Goal: Task Accomplishment & Management: Manage account settings

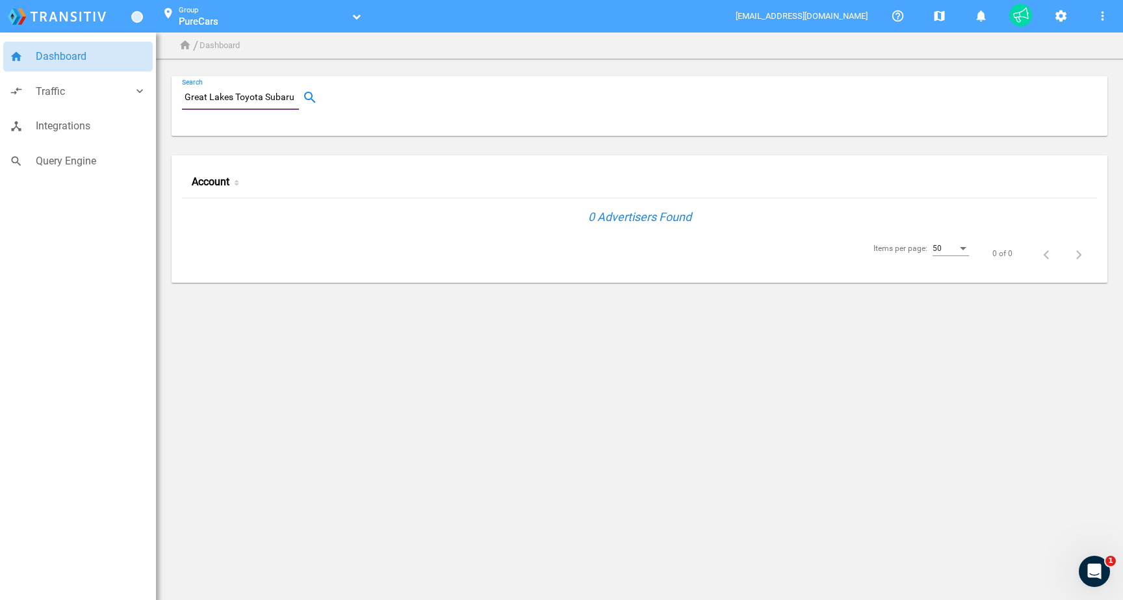
click at [205, 107] on div "Great Lakes Toyota Subaru Search" at bounding box center [240, 97] width 117 height 23
click at [205, 101] on input "Great Lakes Toyota Subaru" at bounding box center [243, 98] width 122 height 16
paste input "70001219"
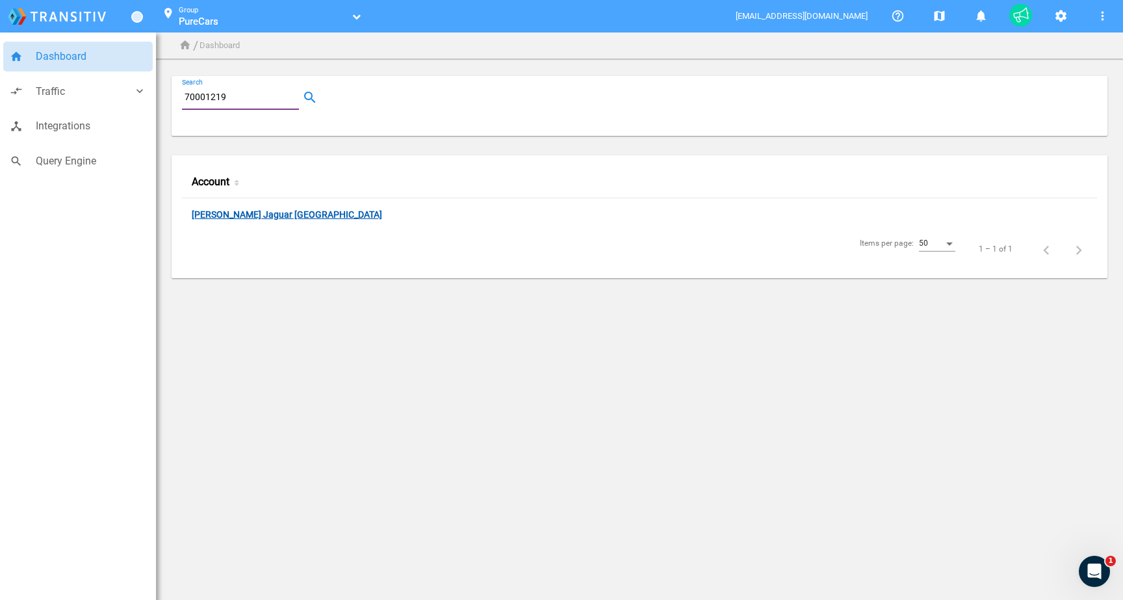
type input "70001219"
click at [263, 216] on link "[PERSON_NAME] Jaguar [GEOGRAPHIC_DATA]" at bounding box center [287, 215] width 190 height 12
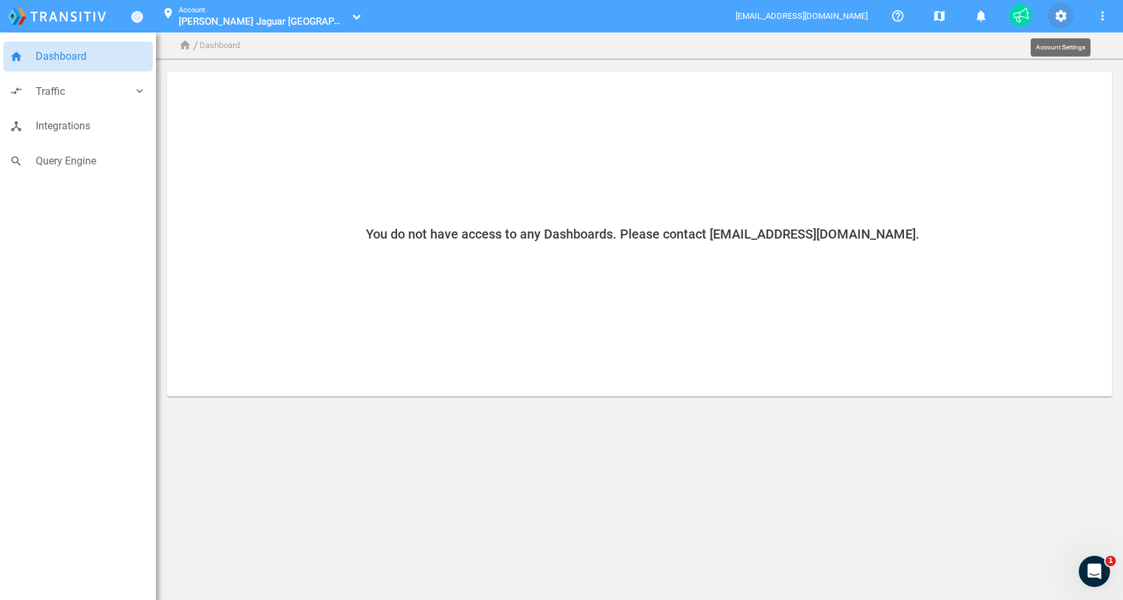
click at [1060, 21] on mat-icon "settings" at bounding box center [1061, 16] width 16 height 16
